Goal: Task Accomplishment & Management: Complete application form

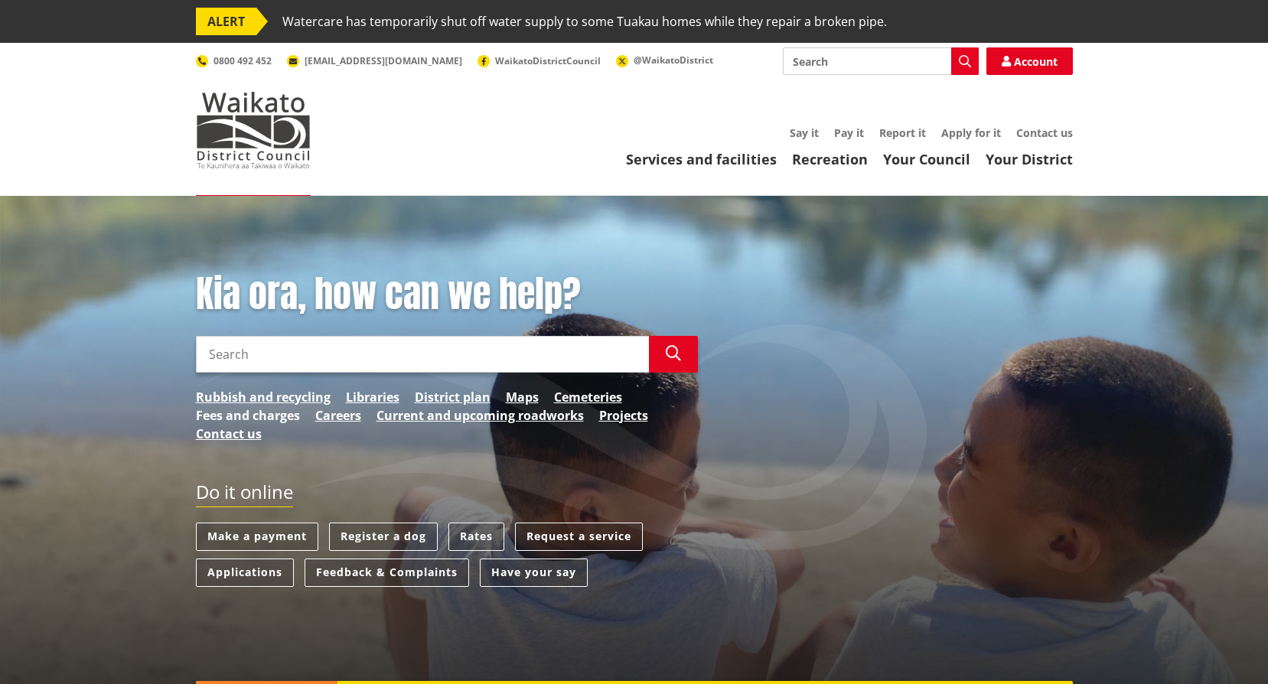
click at [234, 420] on link "Fees and charges" at bounding box center [248, 415] width 104 height 18
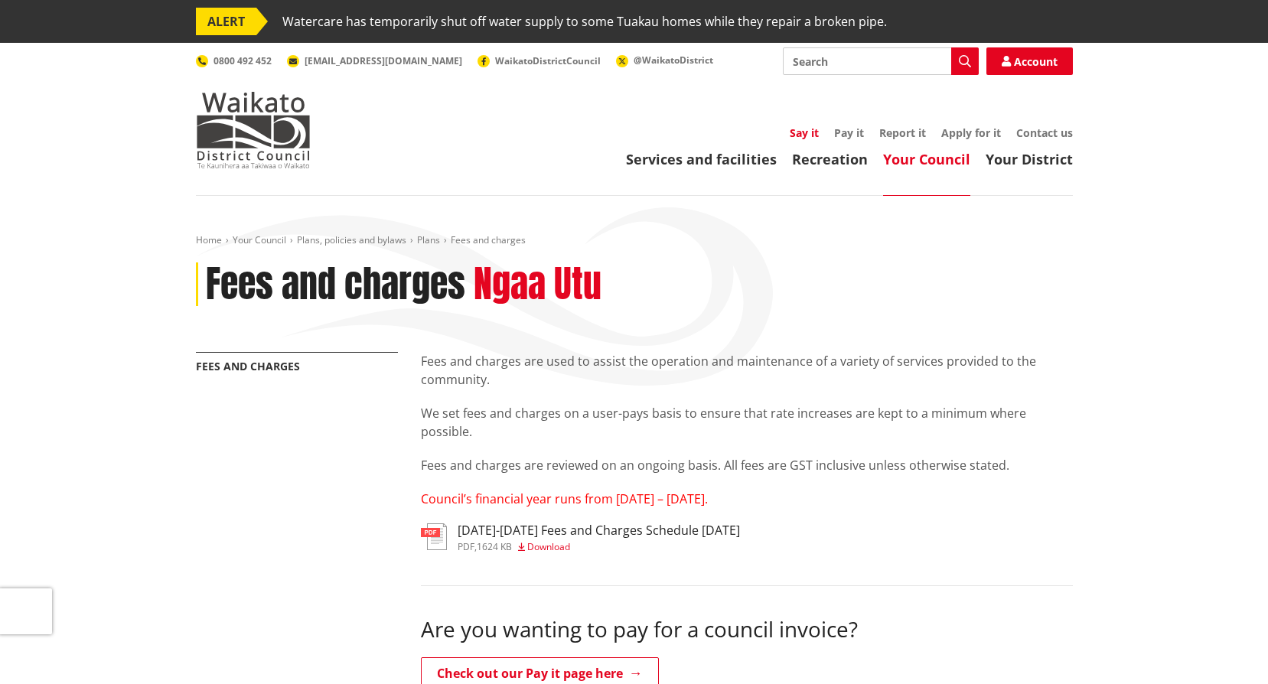
click at [799, 135] on link "Say it" at bounding box center [804, 133] width 29 height 15
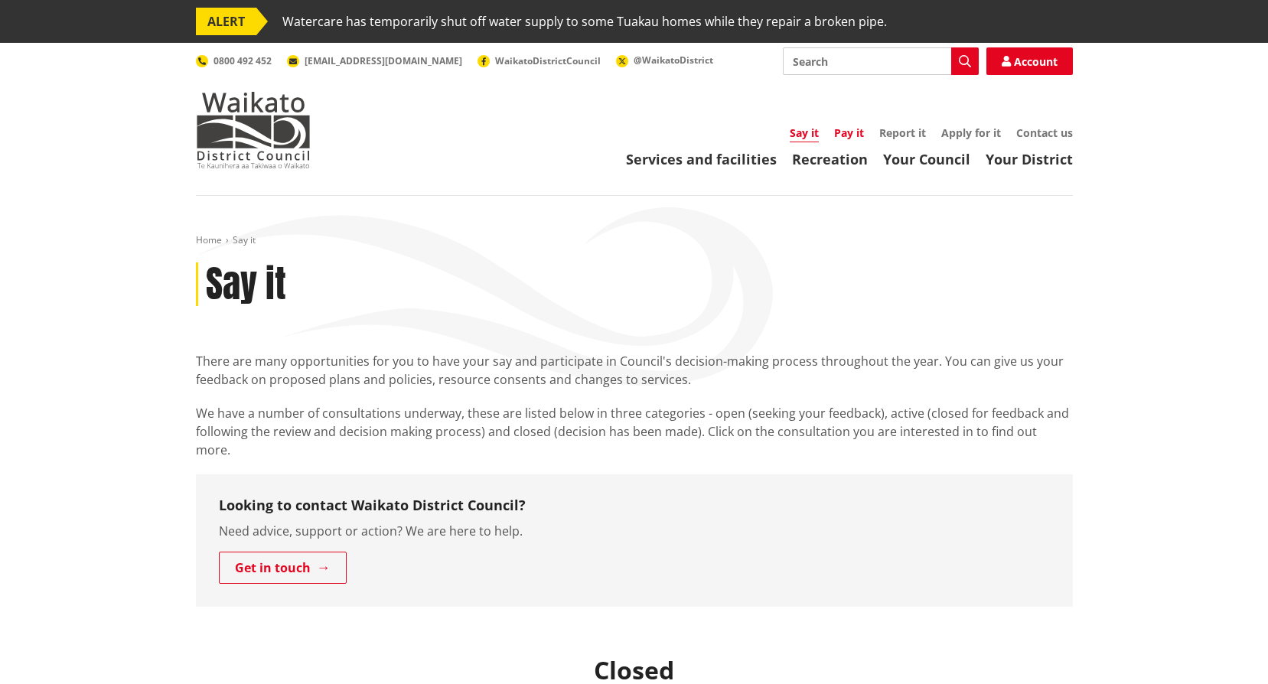
click at [843, 131] on link "Pay it" at bounding box center [849, 133] width 30 height 15
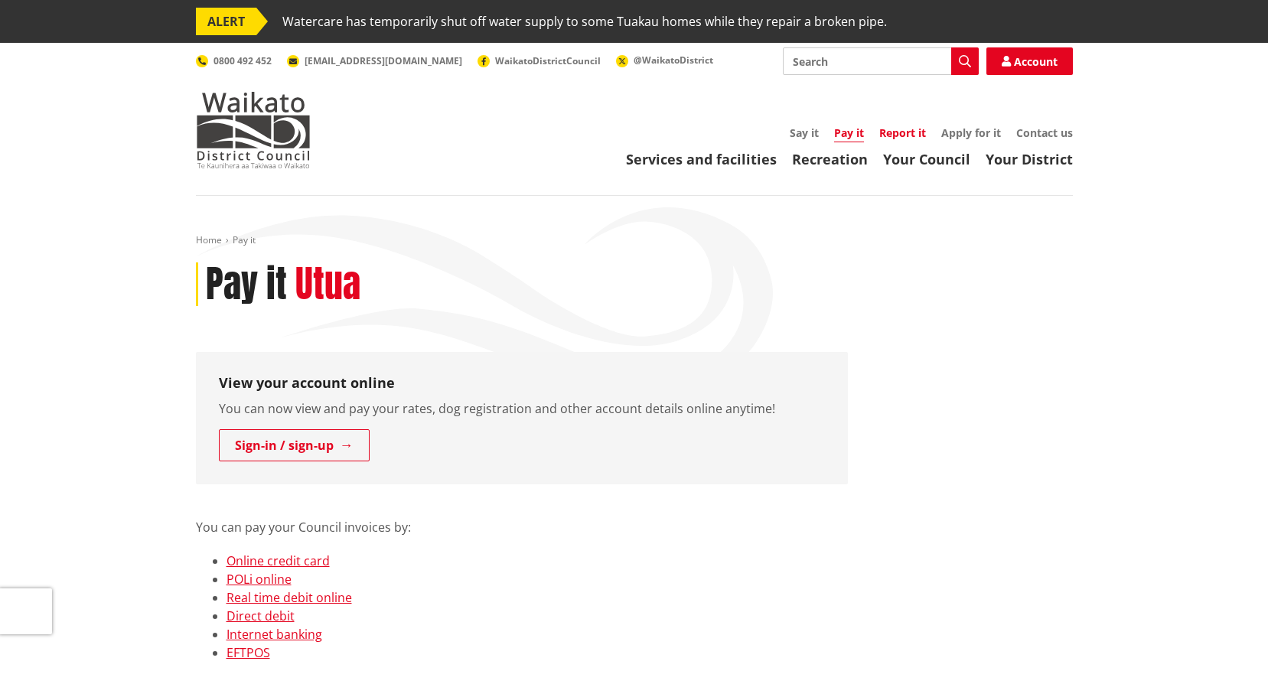
click at [907, 126] on link "Report it" at bounding box center [902, 133] width 47 height 15
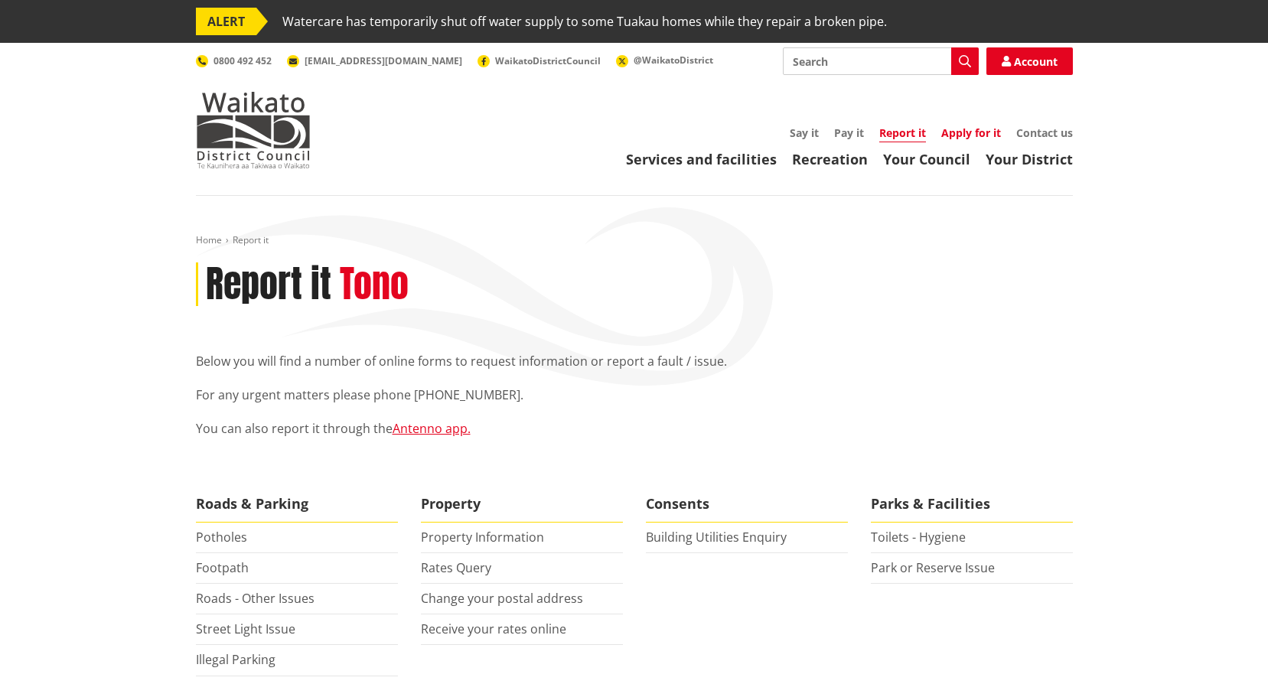
click at [963, 135] on link "Apply for it" at bounding box center [971, 133] width 60 height 15
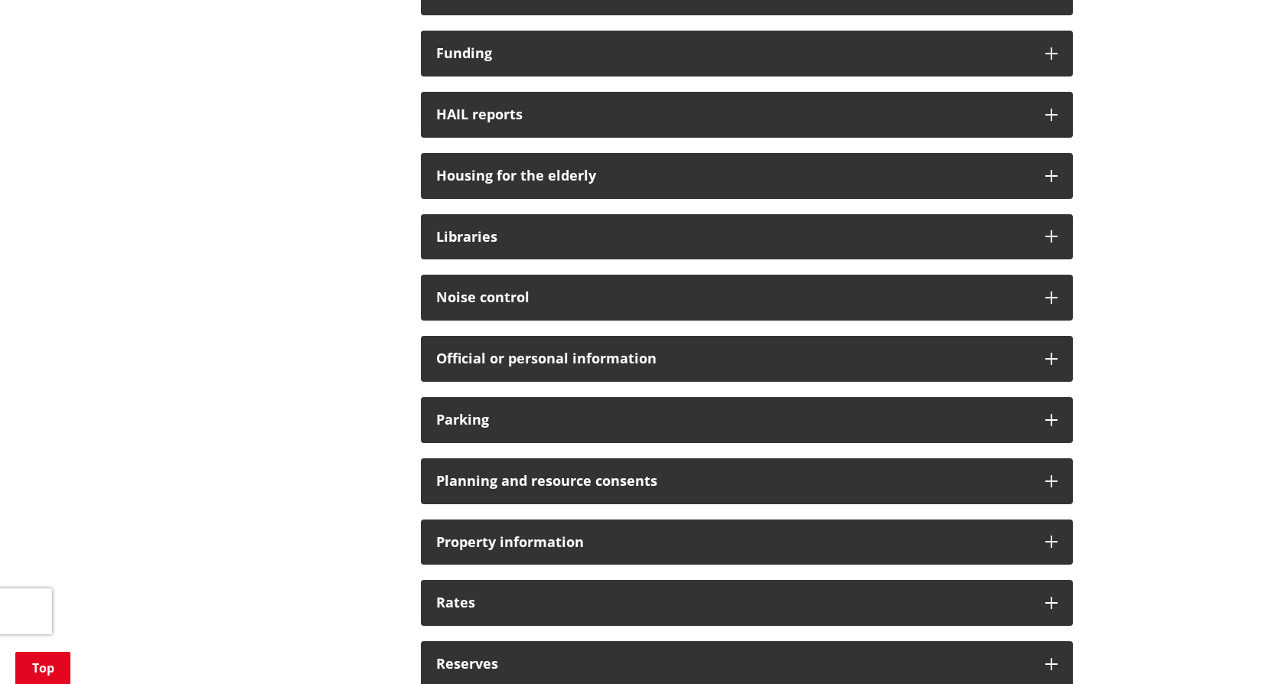
scroll to position [918, 0]
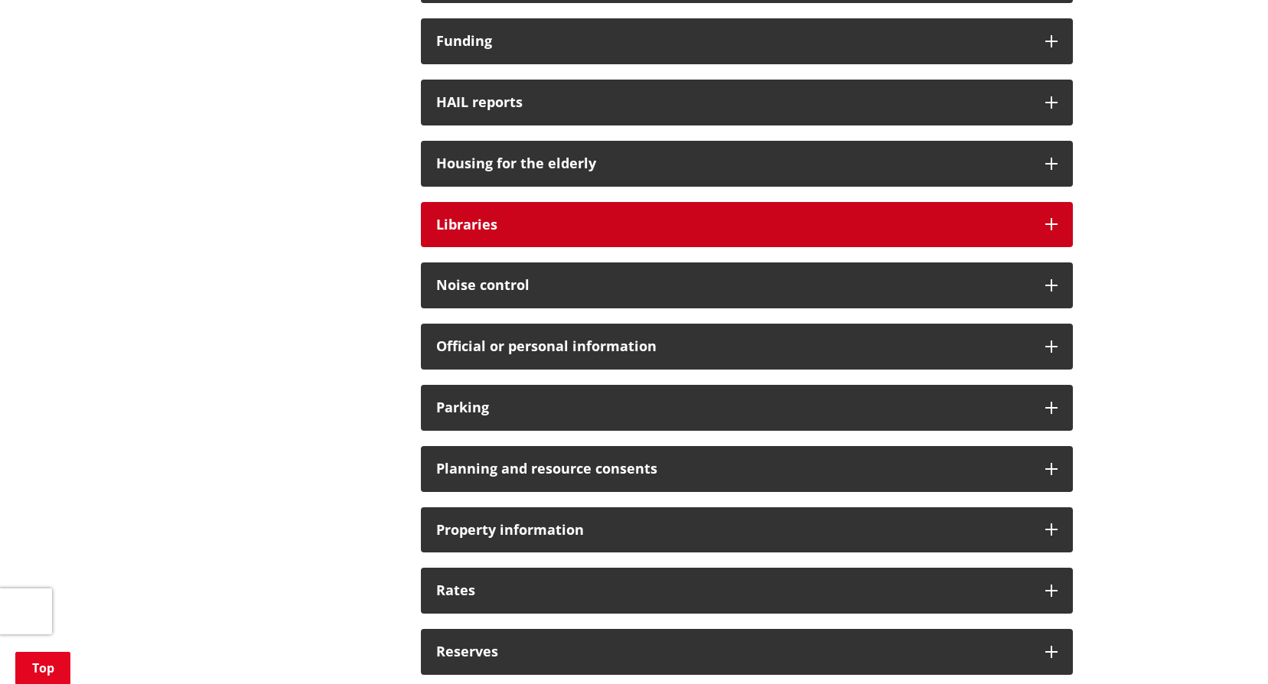
click at [824, 206] on div "Libraries" at bounding box center [747, 225] width 652 height 46
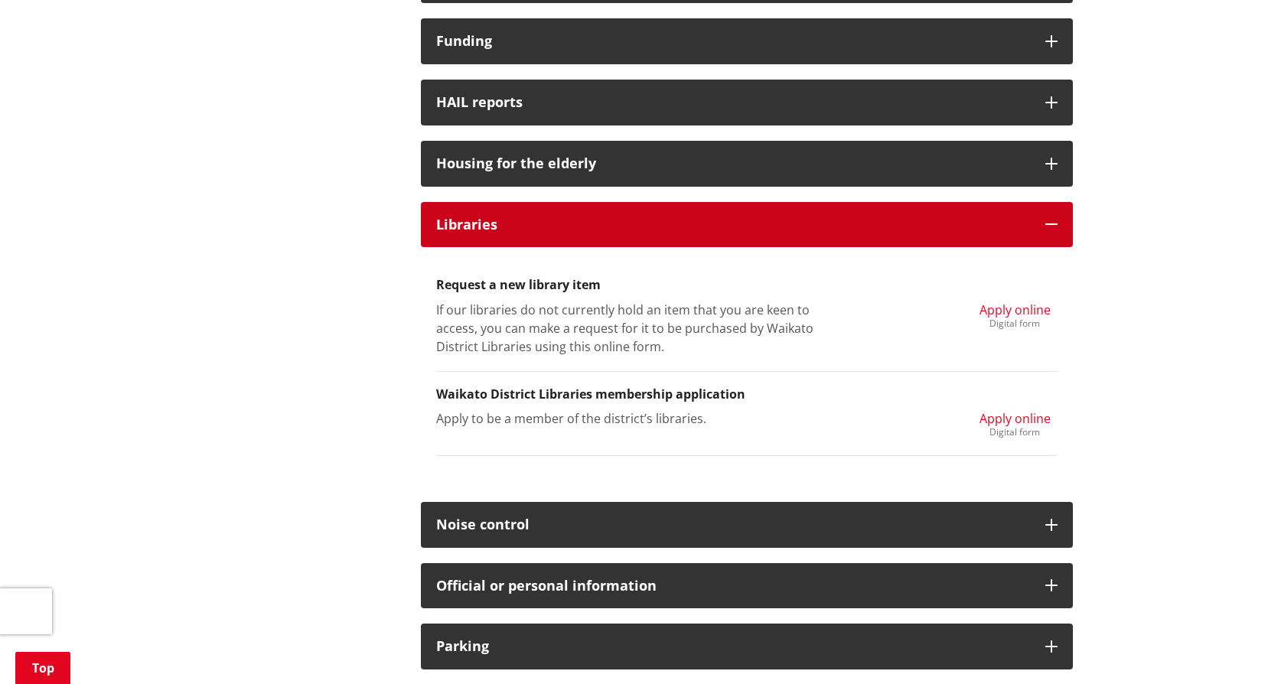
click at [829, 214] on div "Libraries" at bounding box center [747, 225] width 652 height 46
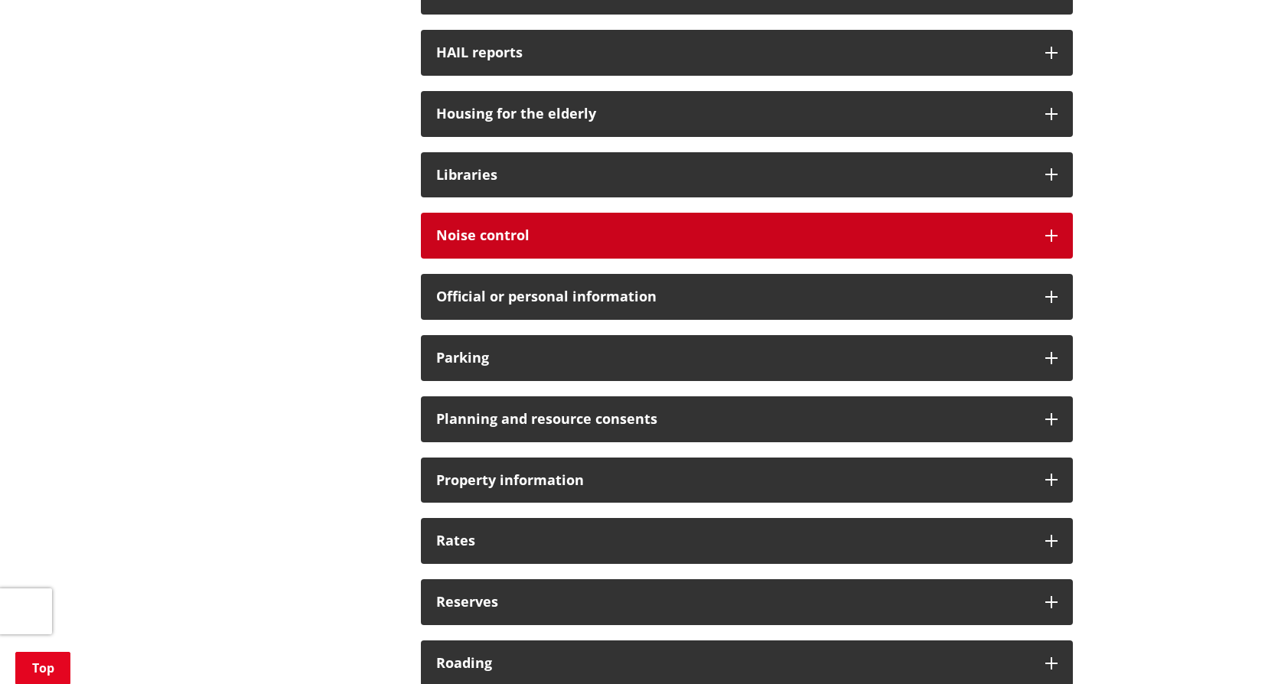
scroll to position [995, 0]
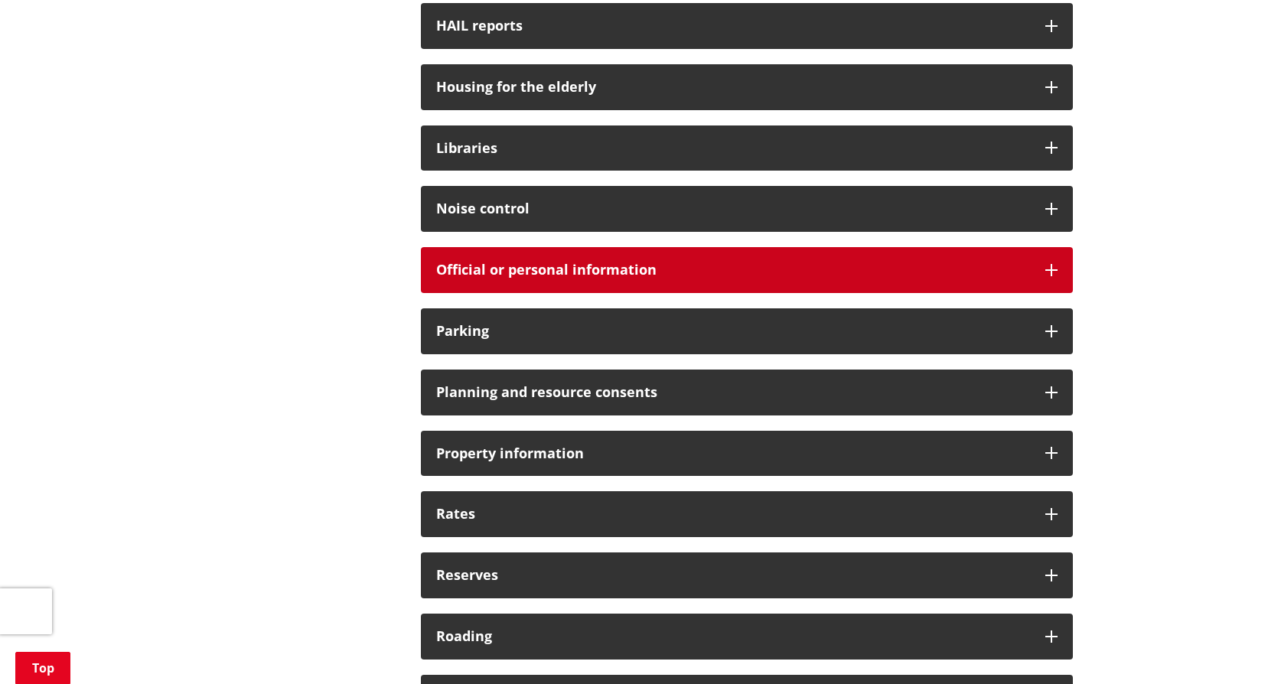
click at [1069, 272] on div "Official or personal information" at bounding box center [747, 270] width 652 height 46
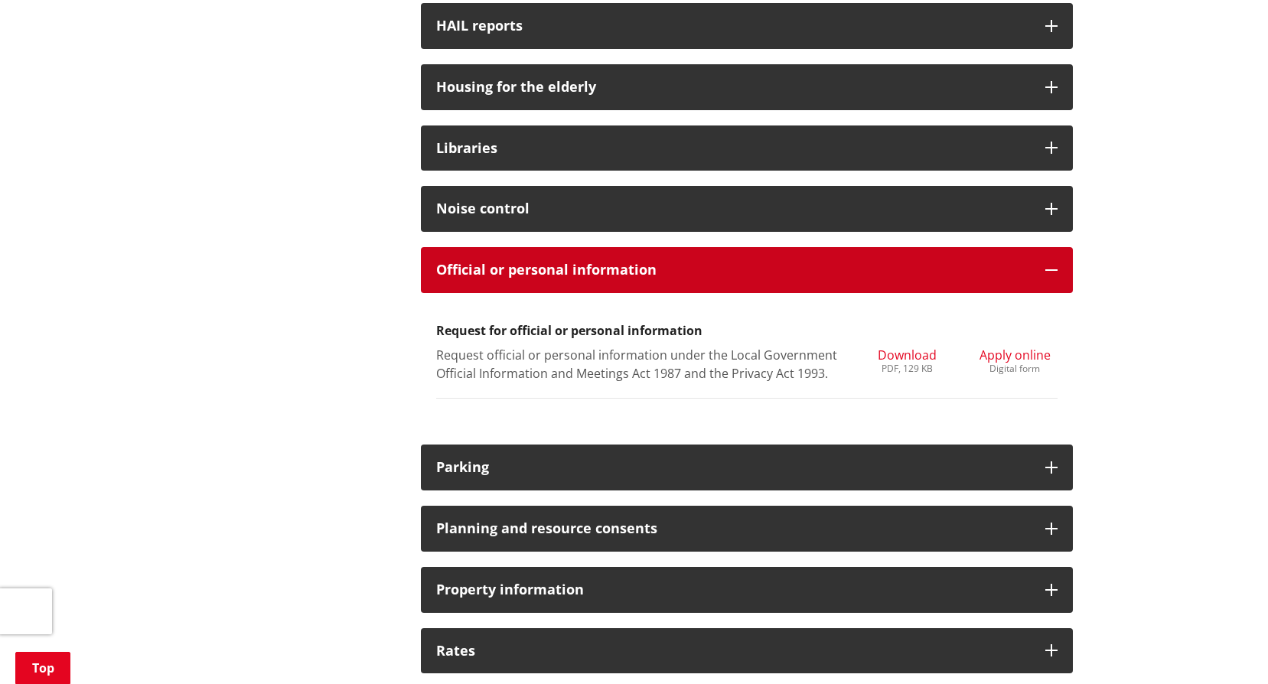
click at [1068, 272] on div "Official or personal information" at bounding box center [747, 270] width 652 height 46
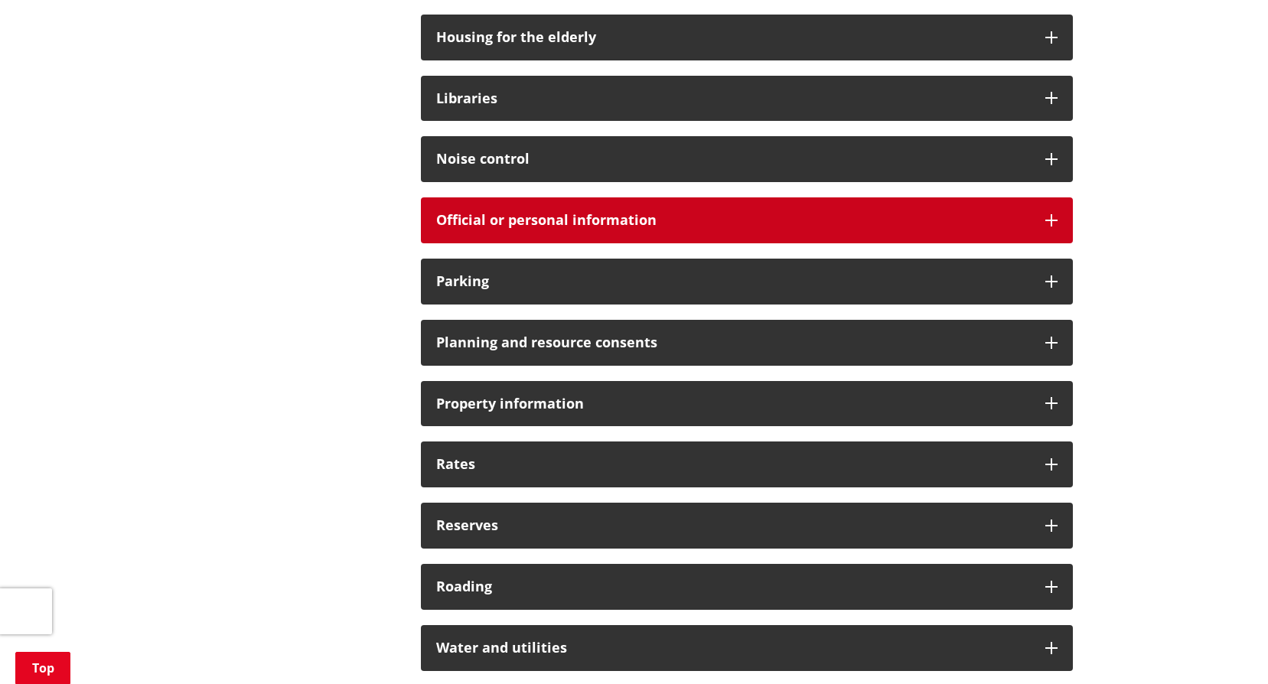
scroll to position [1072, 0]
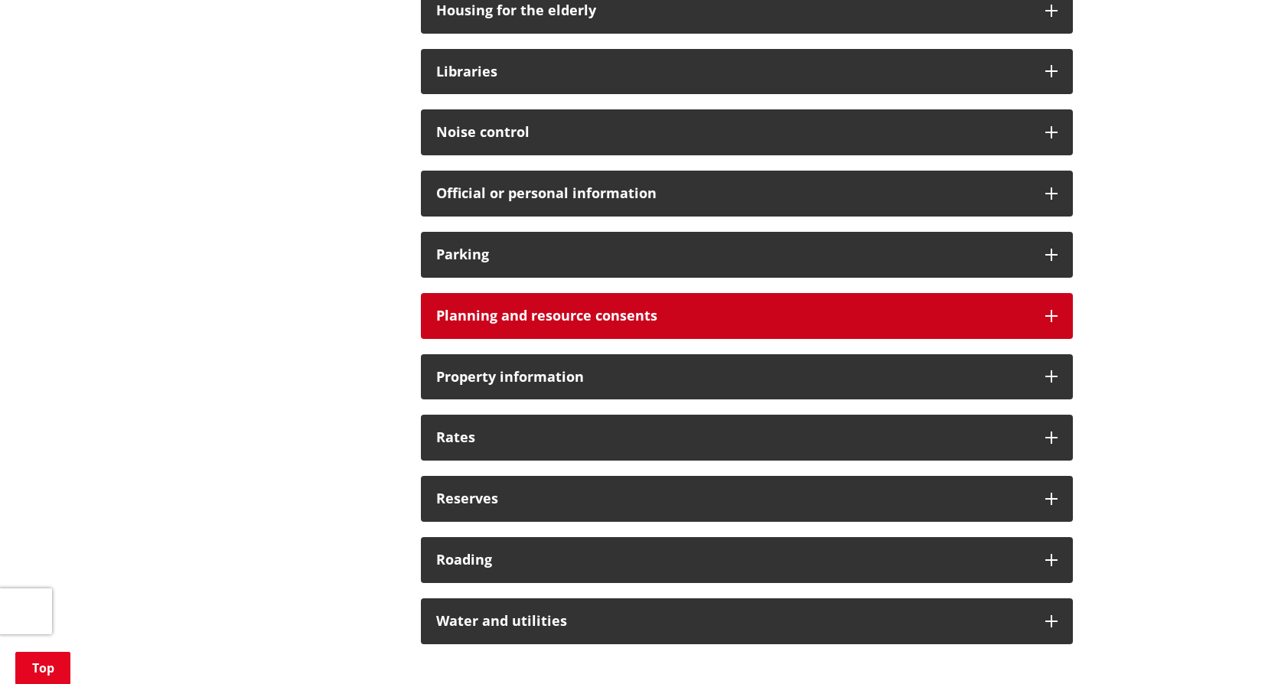
click at [1065, 317] on div "Planning and resource consents" at bounding box center [747, 316] width 652 height 46
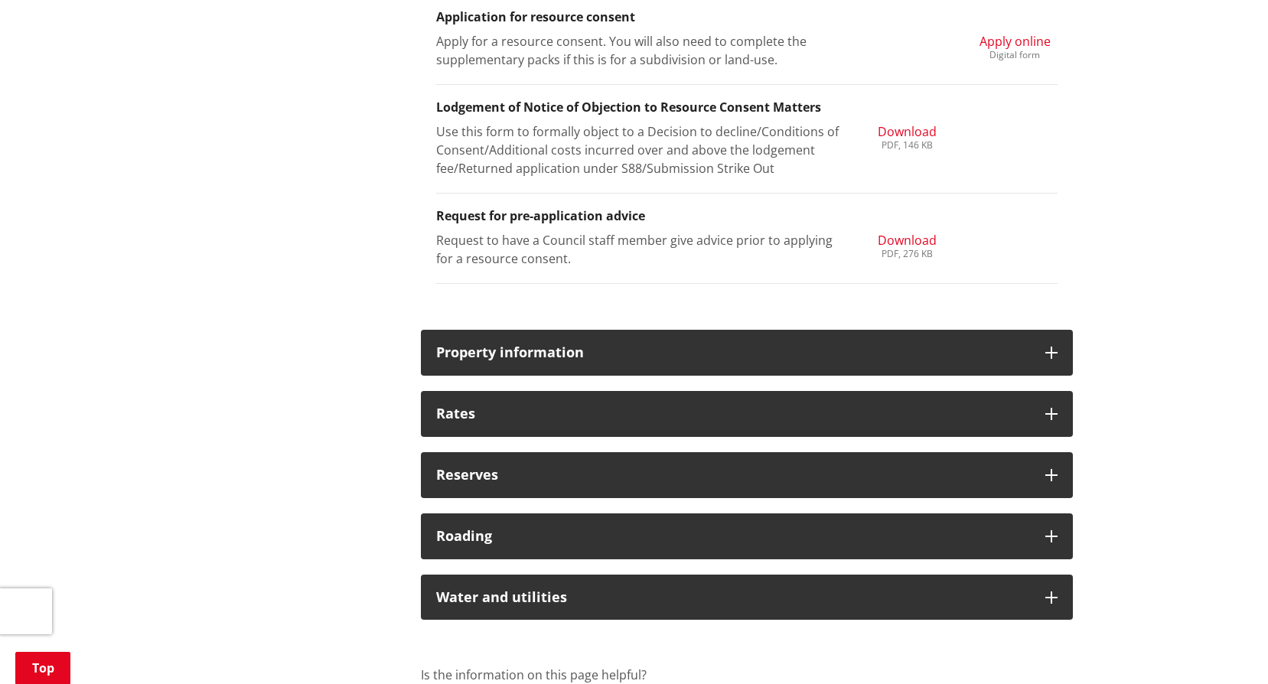
scroll to position [2067, 0]
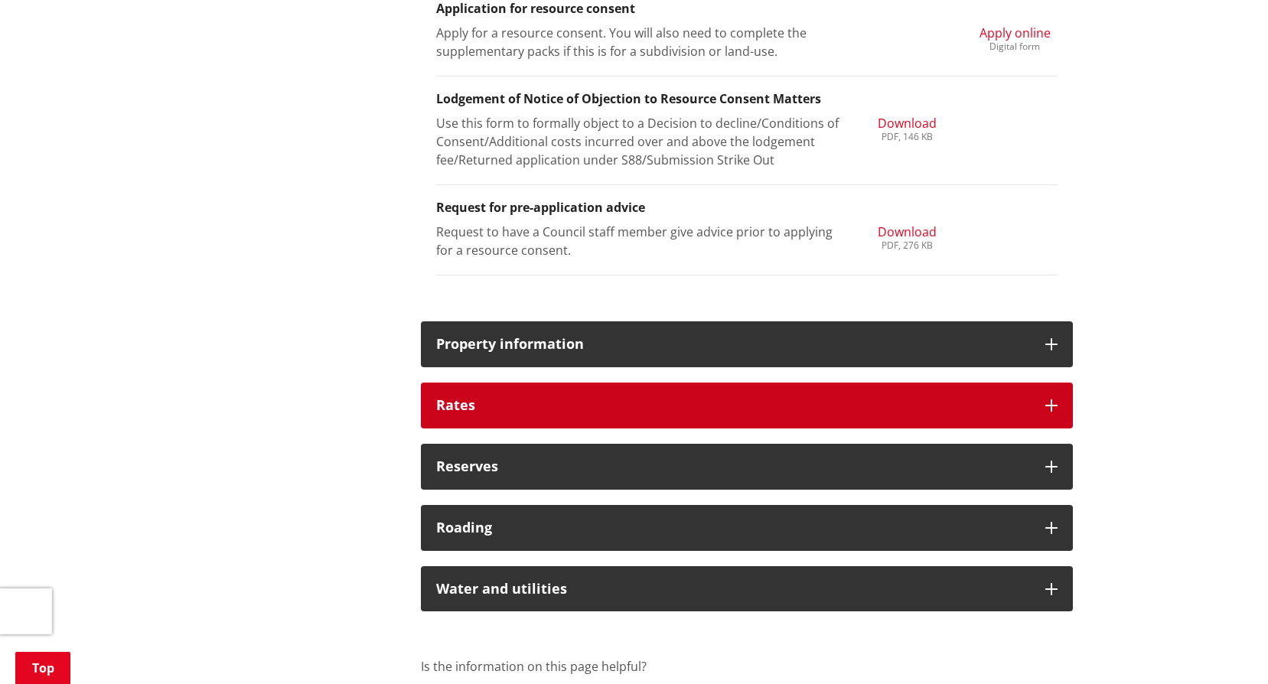
click at [1063, 403] on div "Rates" at bounding box center [747, 406] width 652 height 46
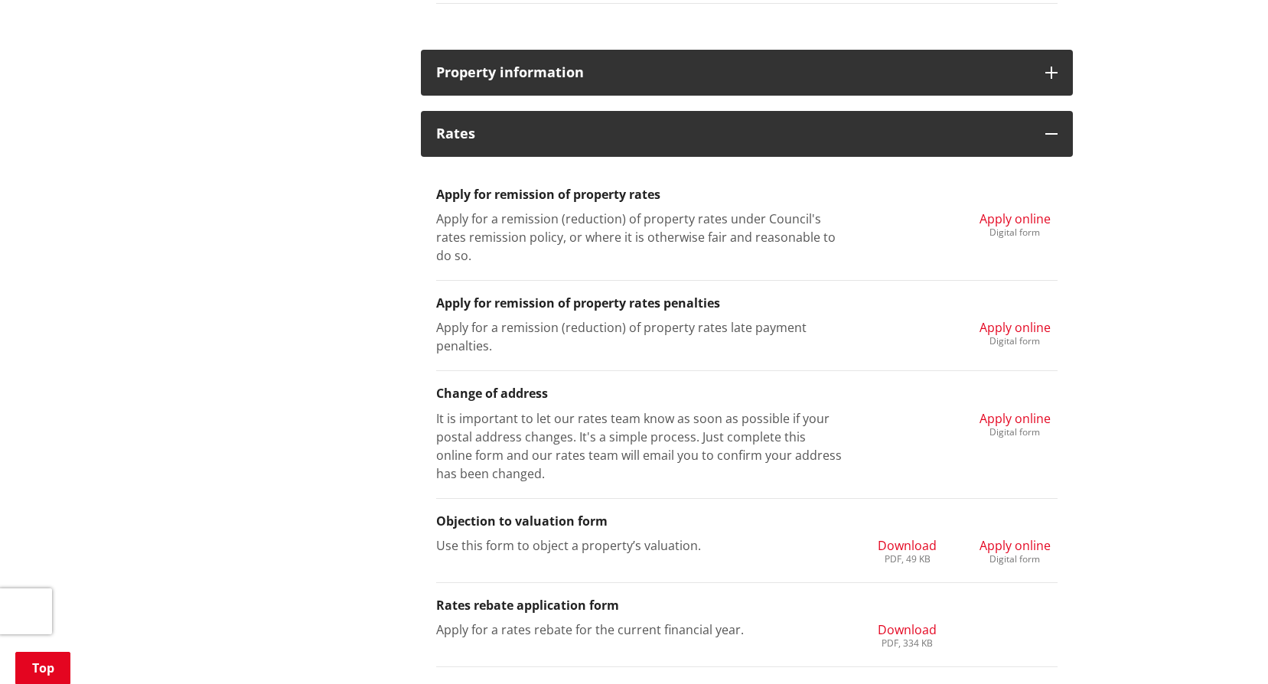
scroll to position [2373, 0]
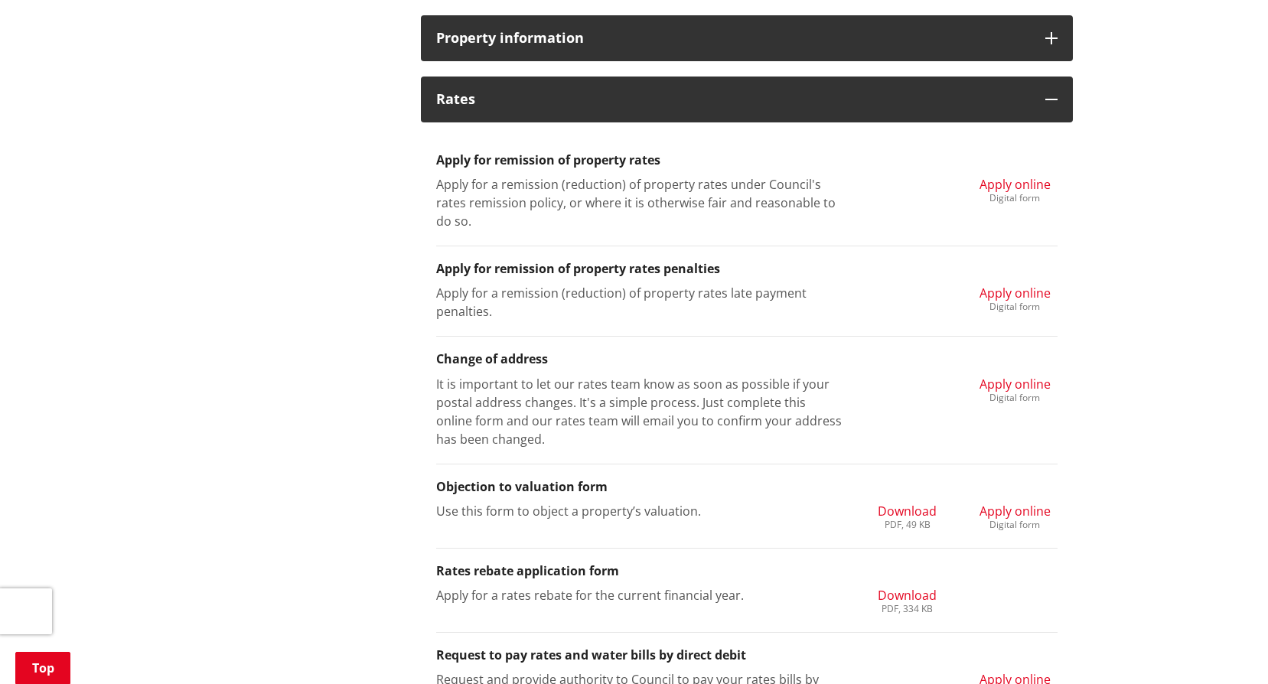
click at [1012, 295] on span "Apply online" at bounding box center [1015, 293] width 71 height 17
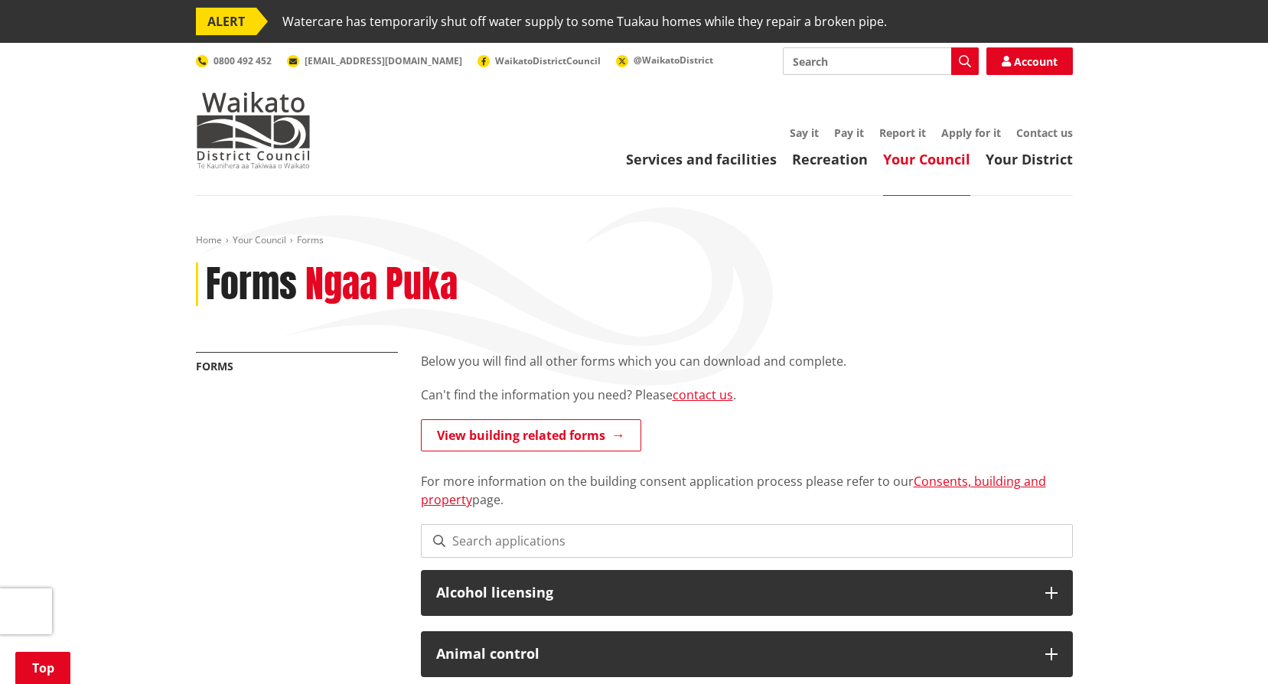
scroll to position [1425, 0]
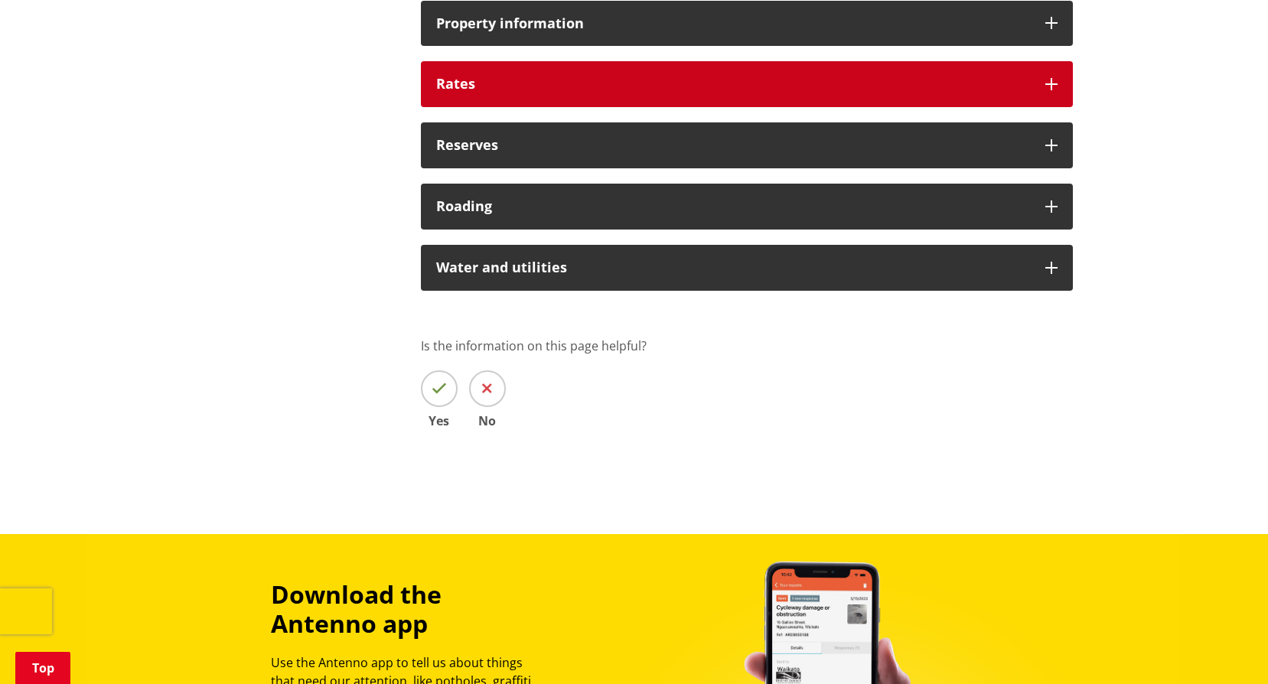
click at [1049, 79] on icon at bounding box center [1052, 84] width 12 height 12
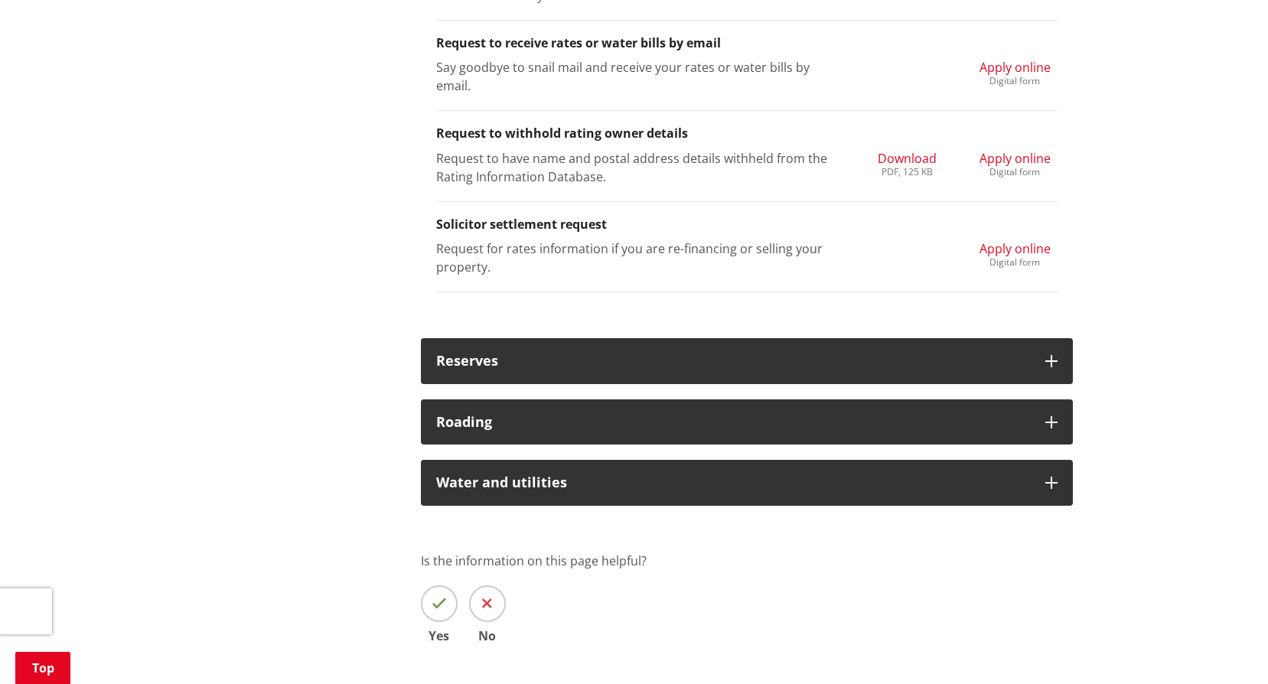
scroll to position [2114, 0]
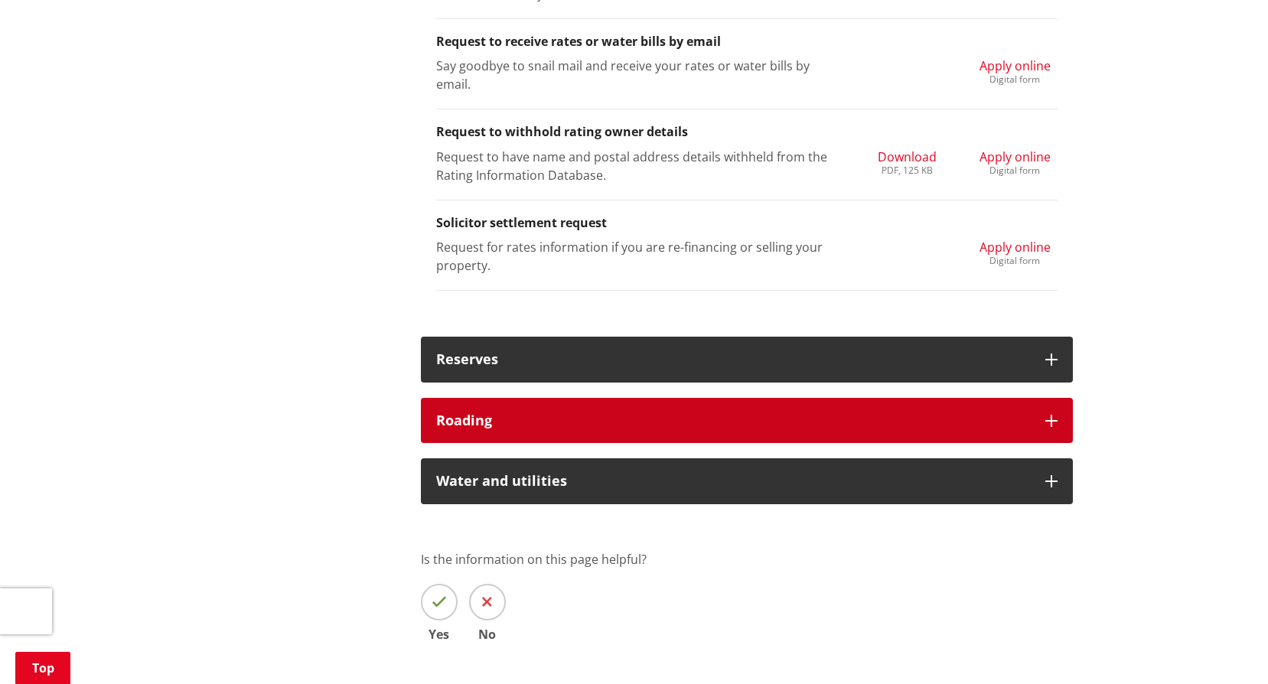
click at [680, 398] on div "Roading" at bounding box center [747, 421] width 652 height 46
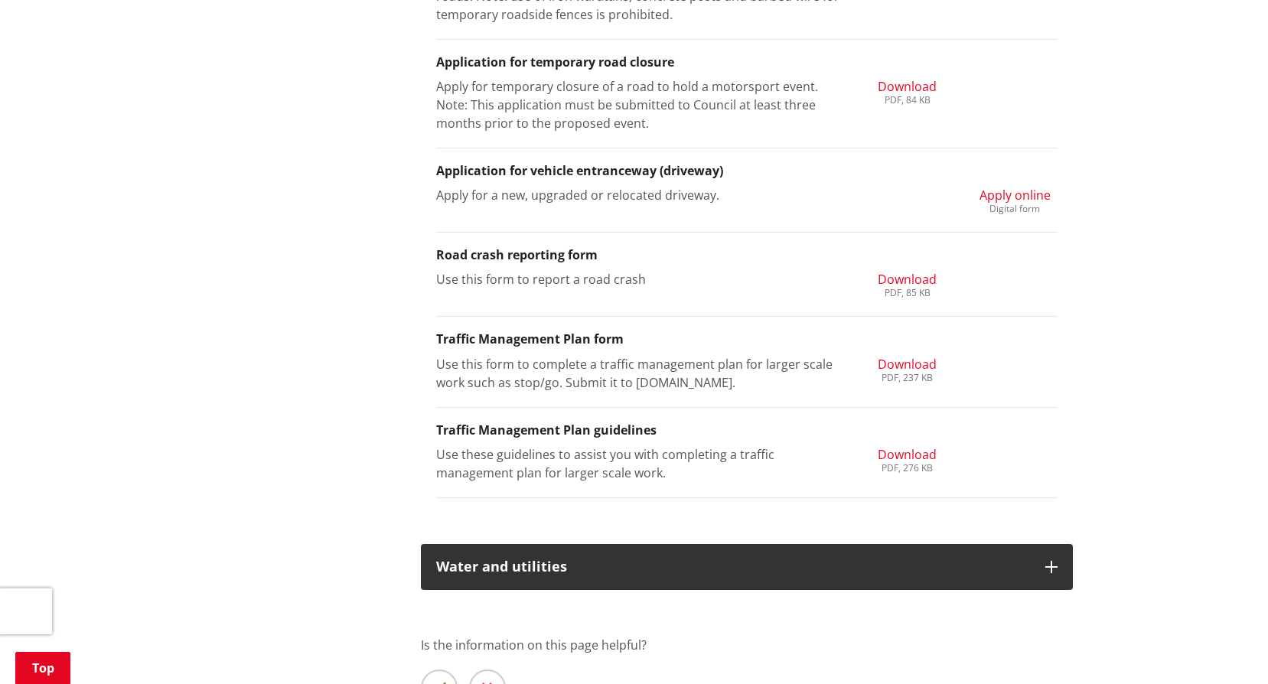
scroll to position [3415, 0]
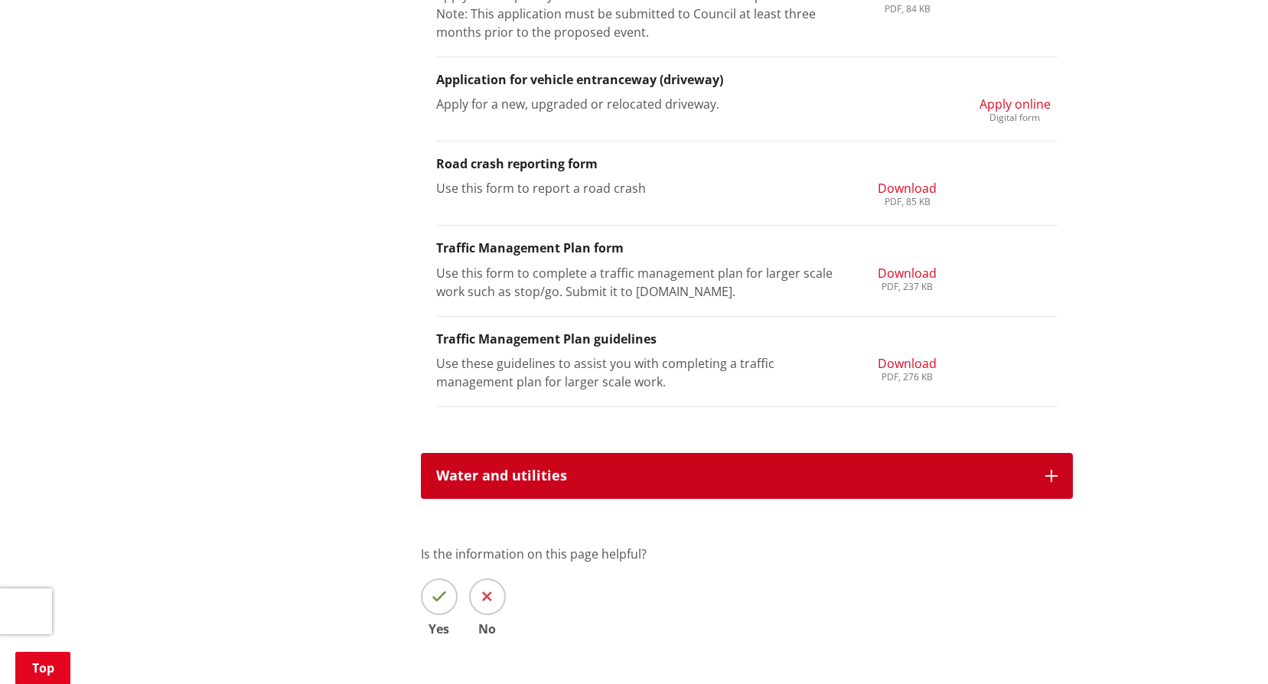
click at [693, 453] on div "Water and utilities" at bounding box center [747, 476] width 652 height 46
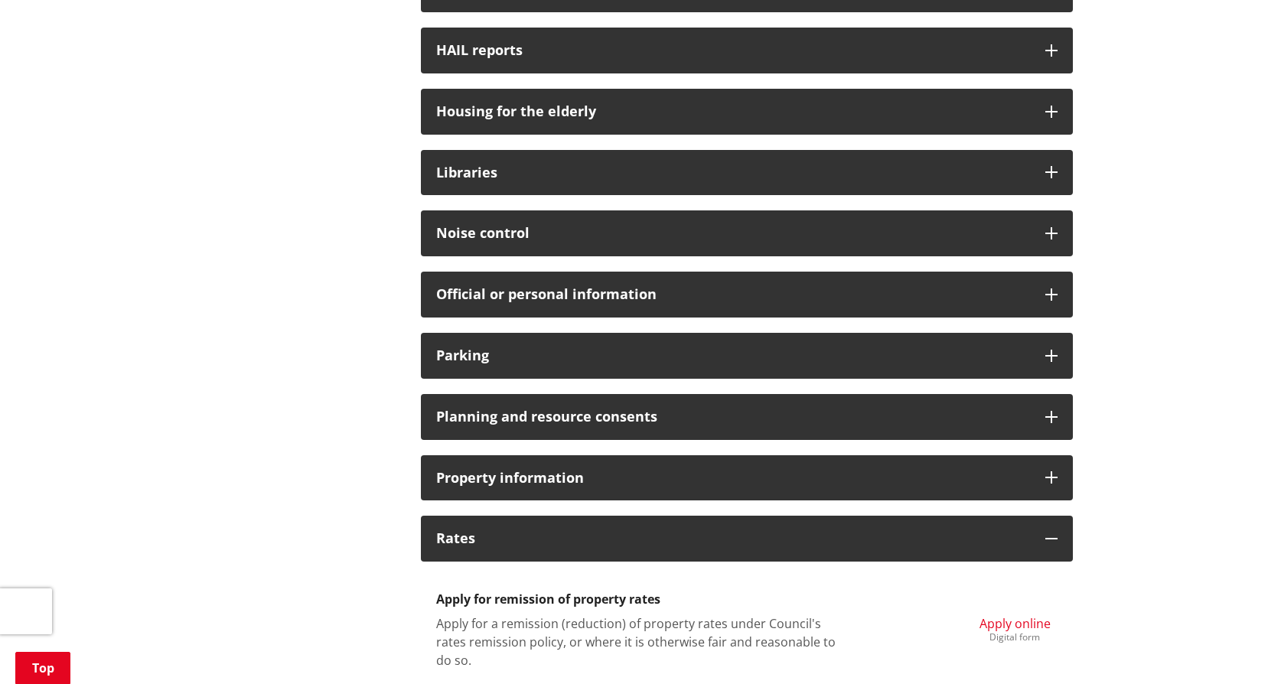
scroll to position [1119, 0]
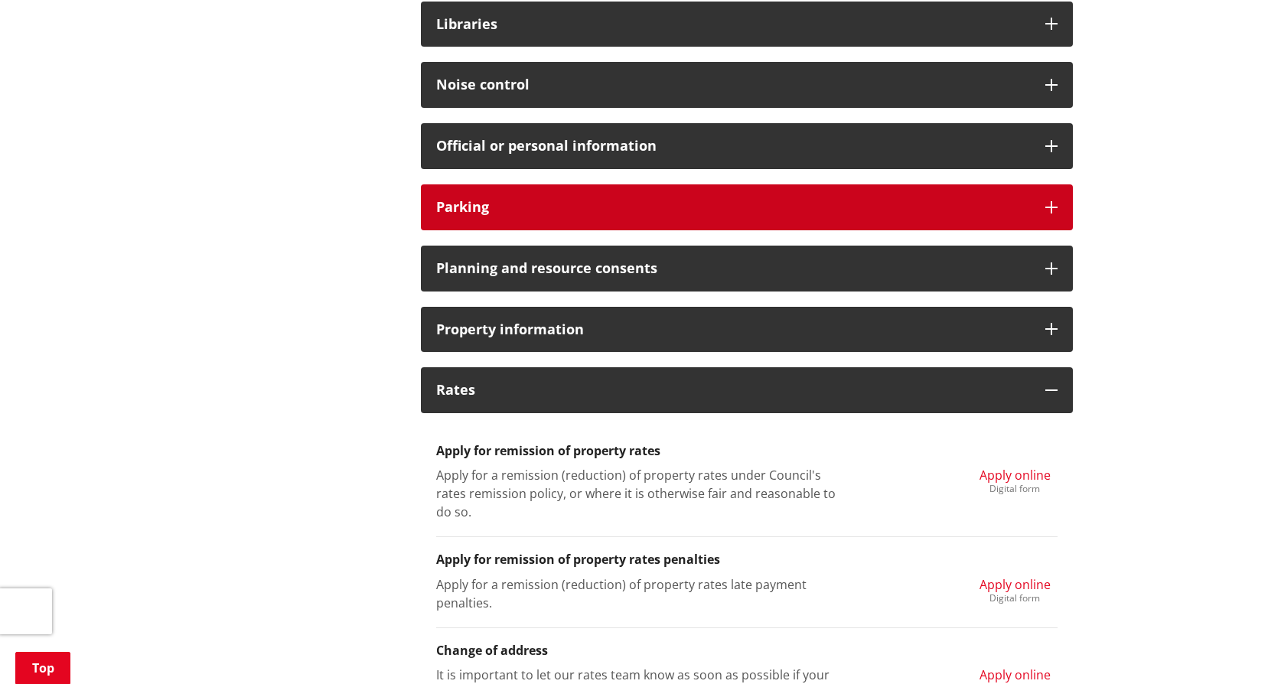
click at [595, 214] on h3 "Parking" at bounding box center [733, 207] width 594 height 15
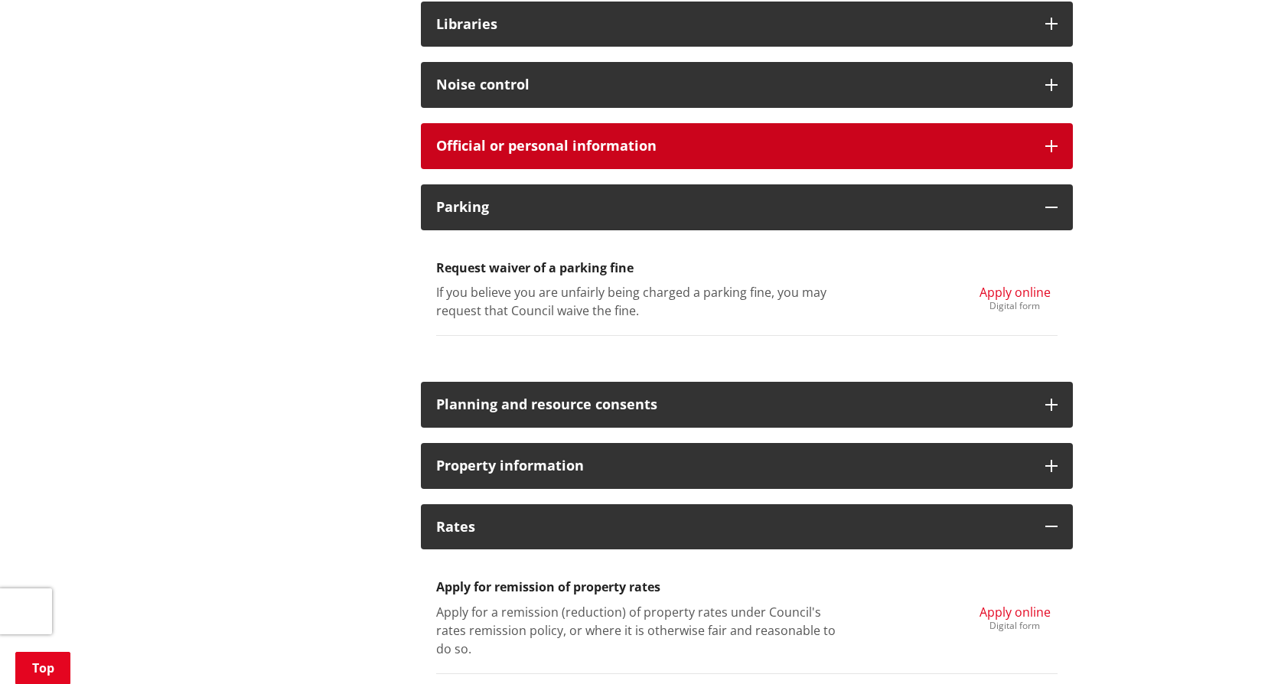
click at [559, 145] on h3 "Official or personal information" at bounding box center [733, 146] width 594 height 15
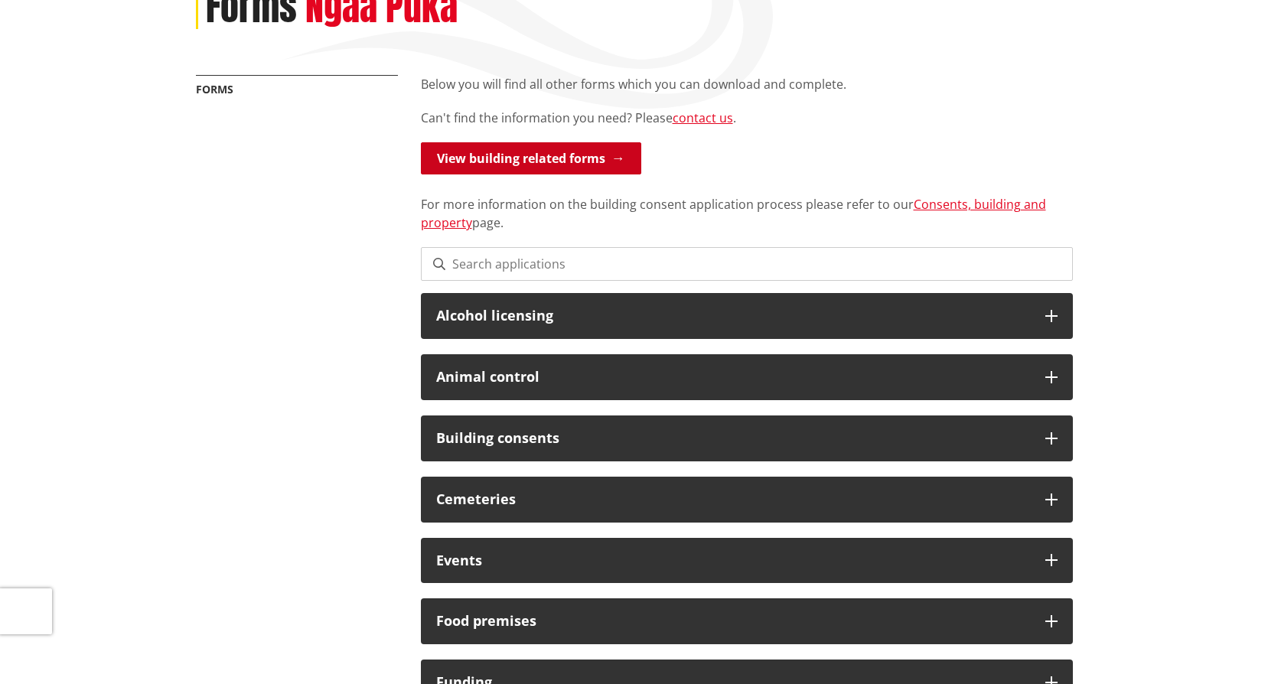
scroll to position [0, 0]
